Goal: Task Accomplishment & Management: Manage account settings

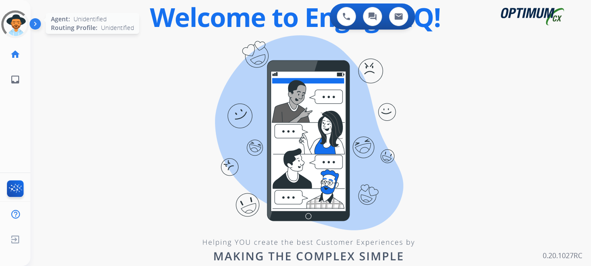
click at [19, 28] on div at bounding box center [15, 24] width 37 height 37
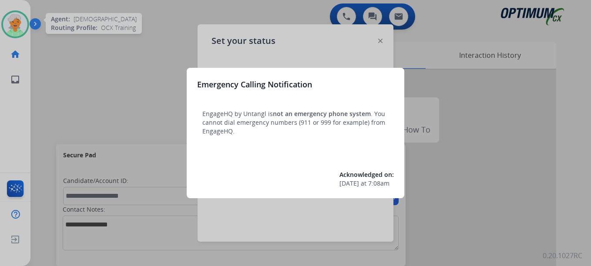
click at [17, 27] on div at bounding box center [295, 133] width 591 height 266
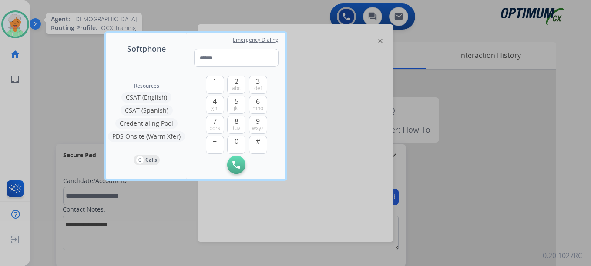
click at [17, 27] on div at bounding box center [295, 133] width 591 height 266
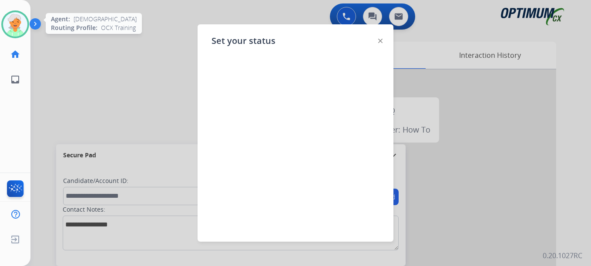
click at [17, 27] on img at bounding box center [15, 24] width 24 height 24
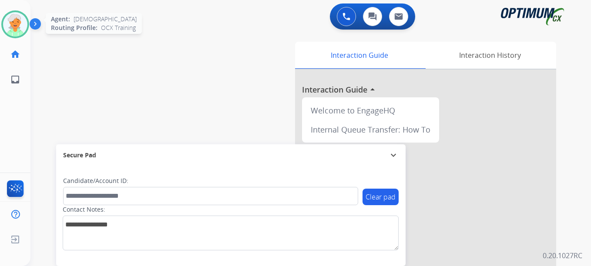
click at [17, 27] on img at bounding box center [15, 24] width 24 height 24
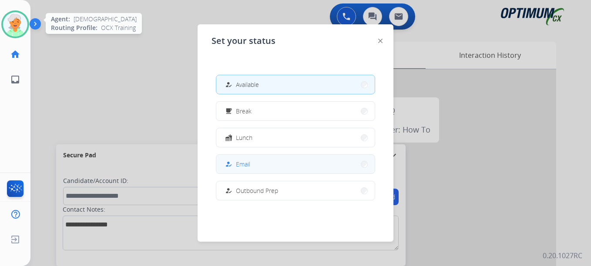
click at [266, 165] on button "how_to_reg Email" at bounding box center [295, 164] width 158 height 19
